Goal: Navigation & Orientation: Find specific page/section

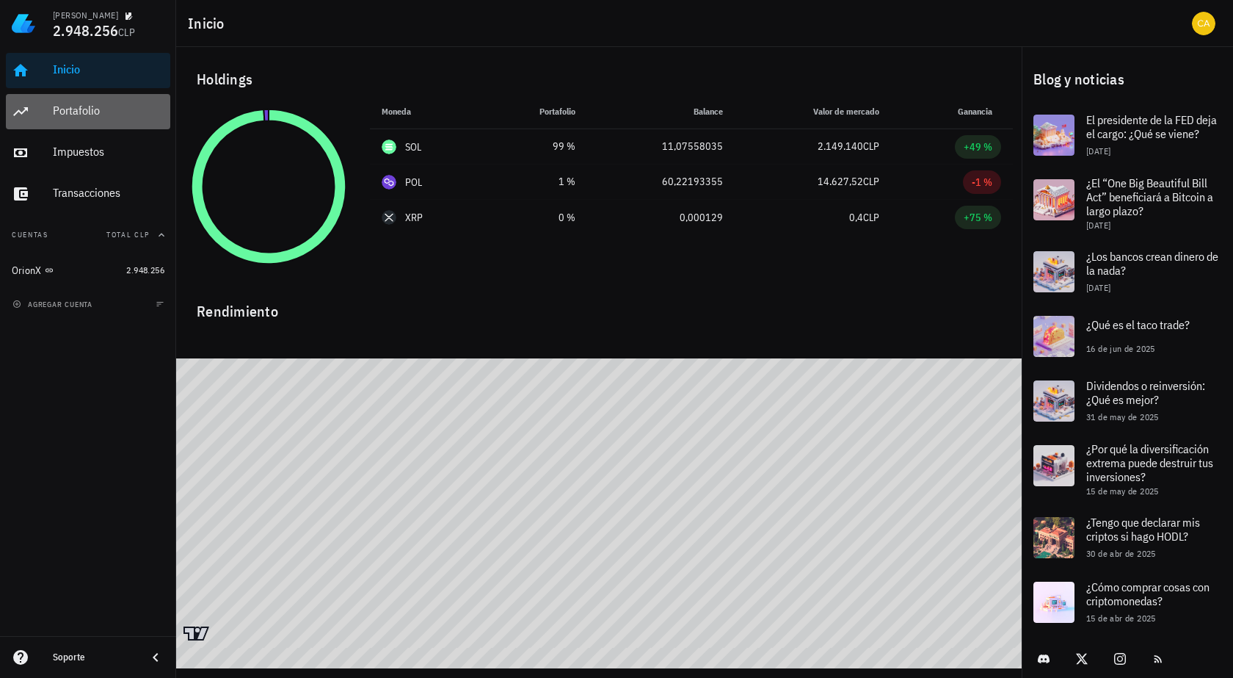
click at [126, 109] on div "Portafolio" at bounding box center [109, 111] width 112 height 14
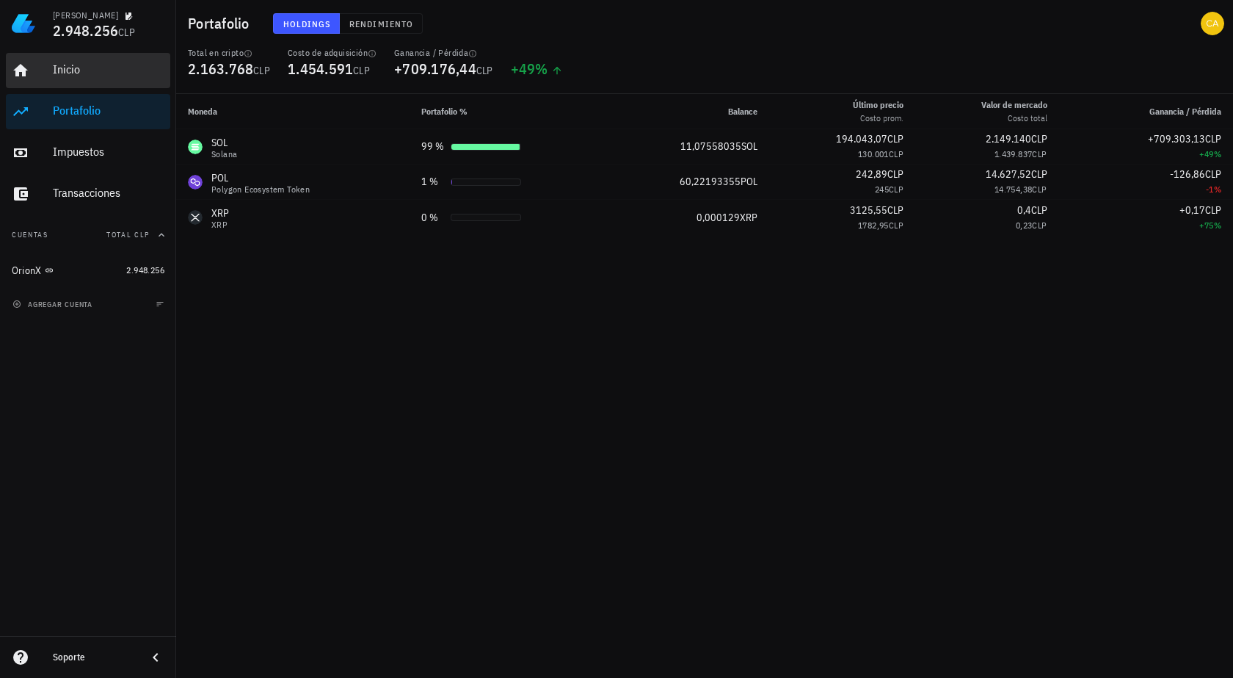
click at [86, 65] on div "Inicio" at bounding box center [109, 69] width 112 height 14
